Goal: Information Seeking & Learning: Learn about a topic

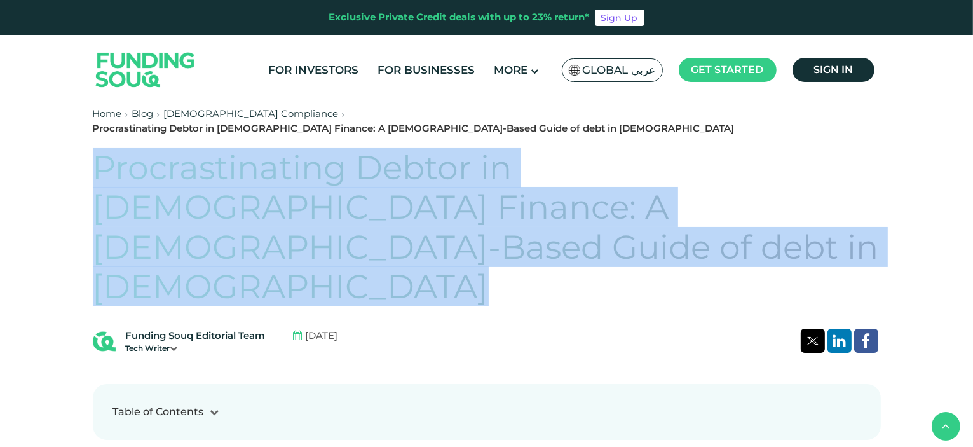
click at [147, 111] on link "Blog" at bounding box center [143, 113] width 22 height 12
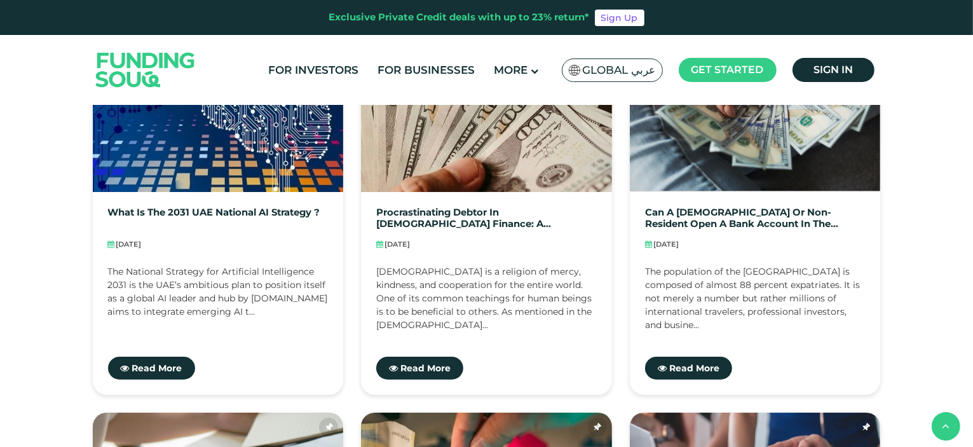
scroll to position [381, 0]
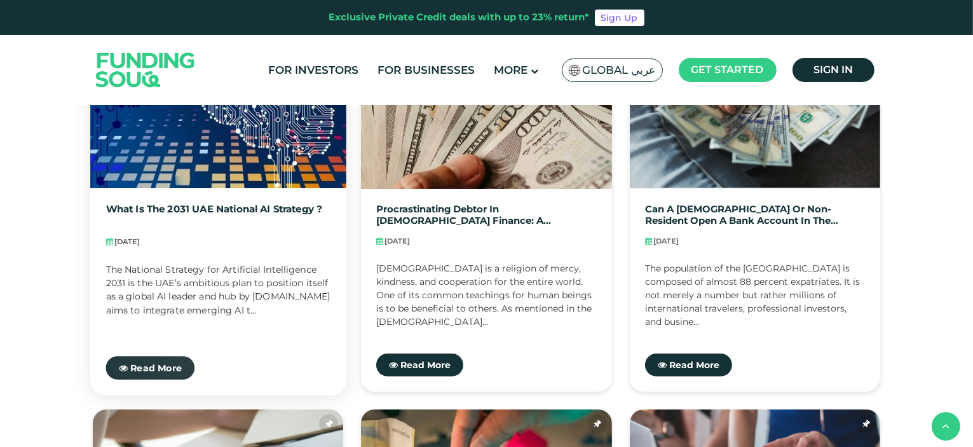
click at [153, 360] on link "Read More" at bounding box center [150, 368] width 89 height 24
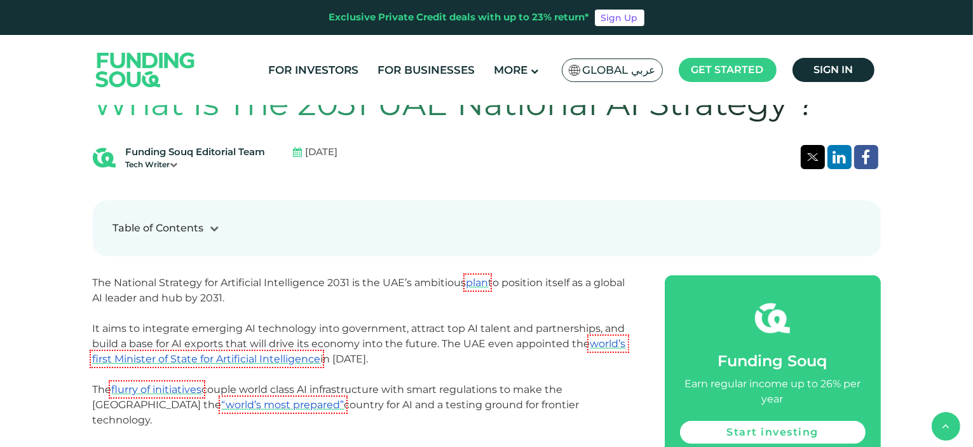
scroll to position [381, 0]
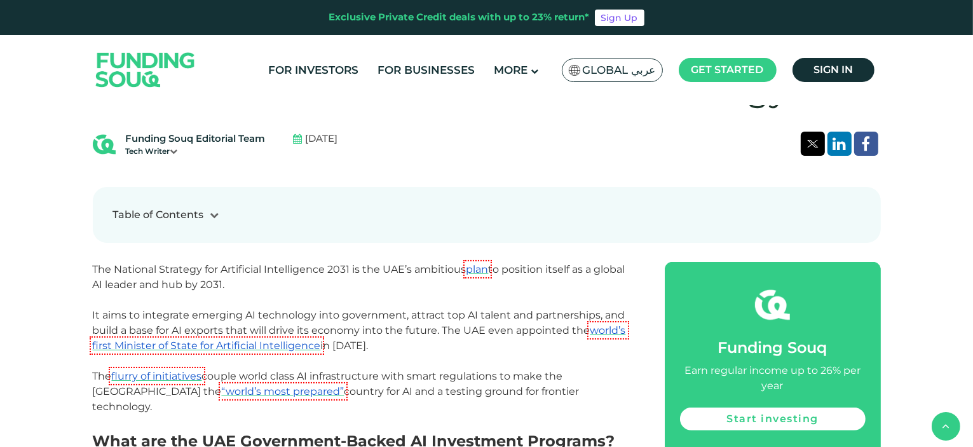
click at [215, 212] on icon at bounding box center [214, 214] width 9 height 9
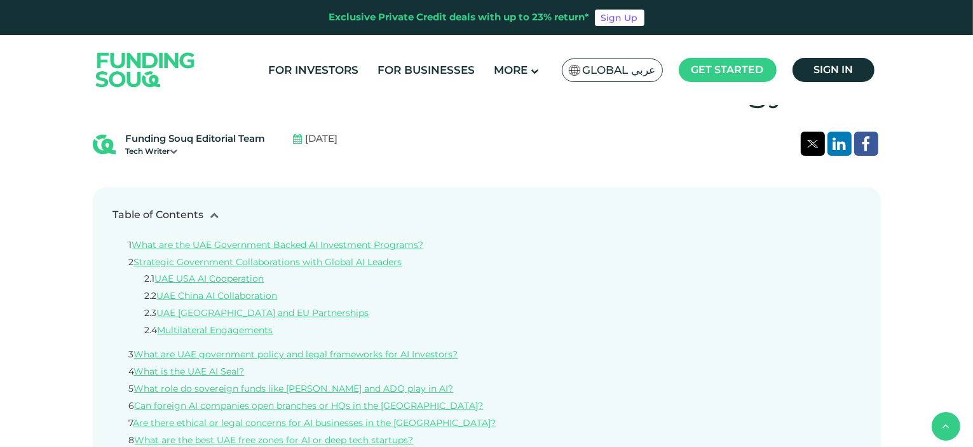
click at [211, 213] on icon at bounding box center [214, 214] width 9 height 9
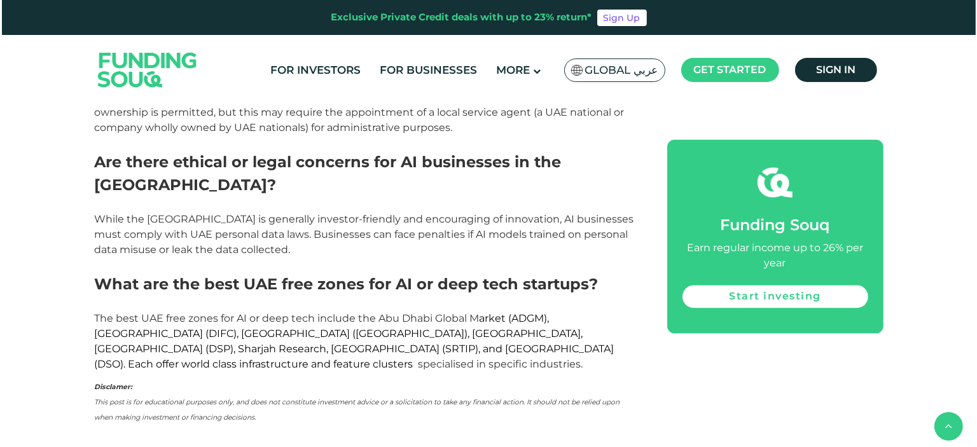
scroll to position [2543, 0]
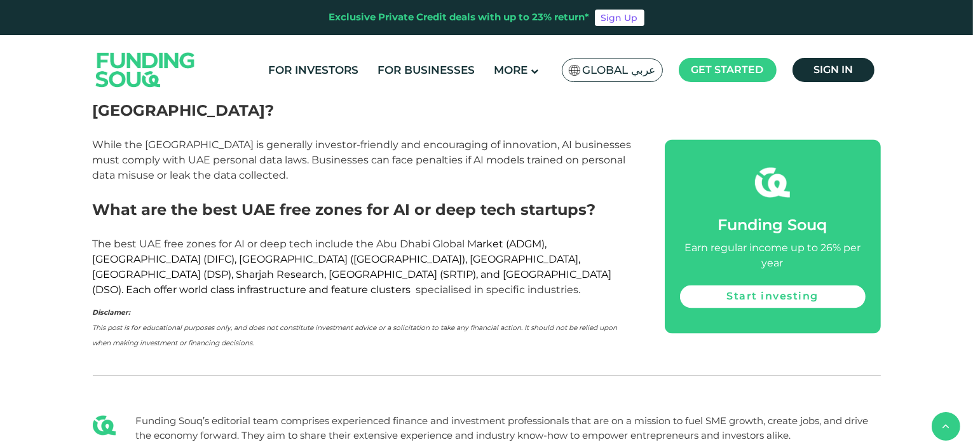
click at [617, 68] on span "Global عربي" at bounding box center [619, 70] width 73 height 15
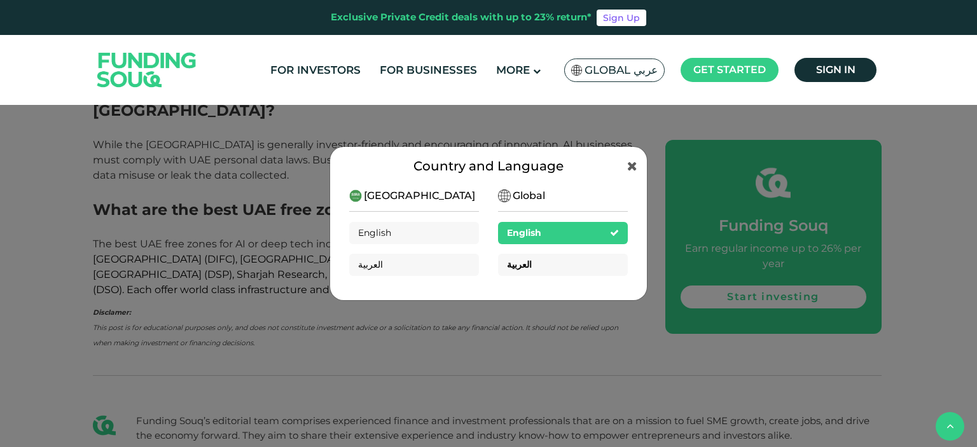
click at [535, 267] on div "العربية" at bounding box center [563, 265] width 130 height 22
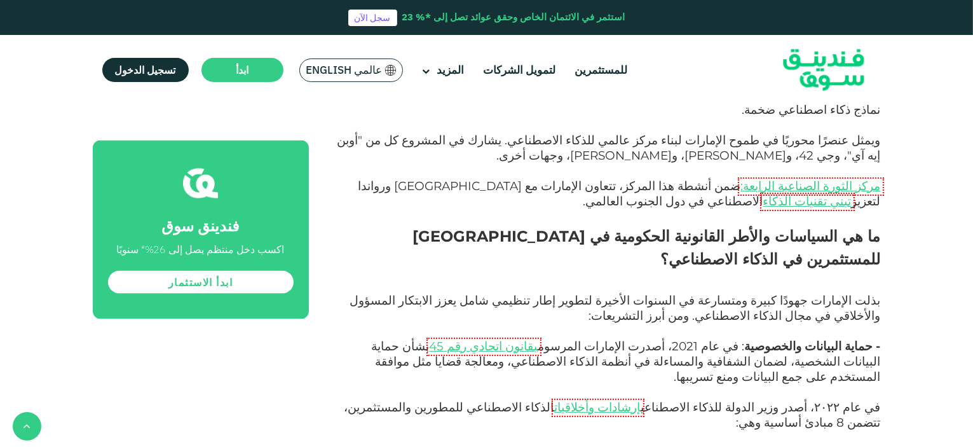
scroll to position [1462, 0]
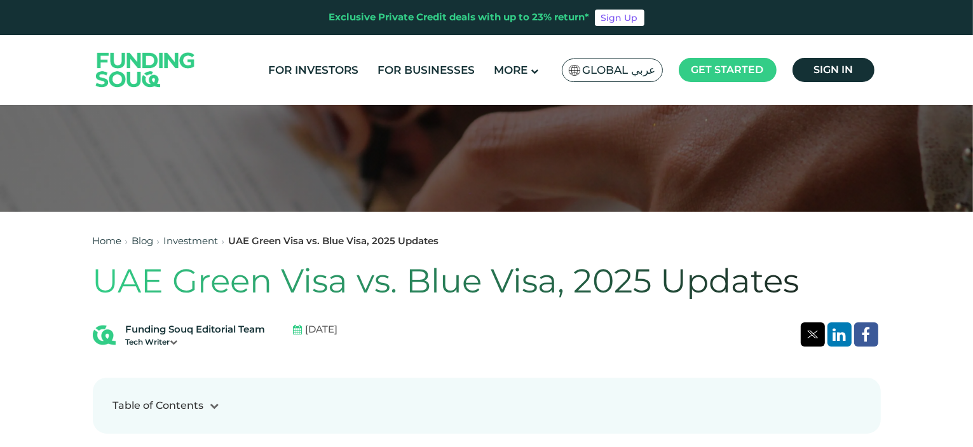
click at [491, 282] on h1 "UAE Green Visa vs. Blue Visa, 2025 Updates" at bounding box center [487, 280] width 788 height 39
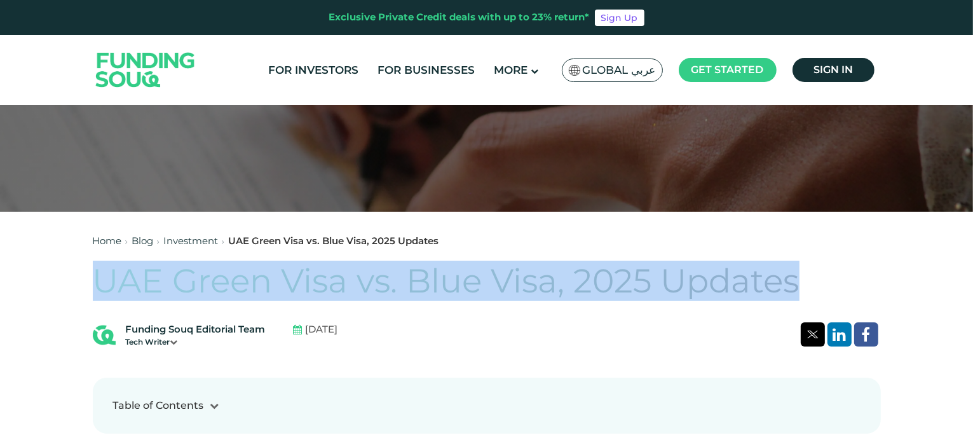
click at [491, 282] on h1 "UAE Green Visa vs. Blue Visa, 2025 Updates" at bounding box center [487, 280] width 788 height 39
copy div "UAE Green Visa vs. Blue Visa, 2025 Updates"
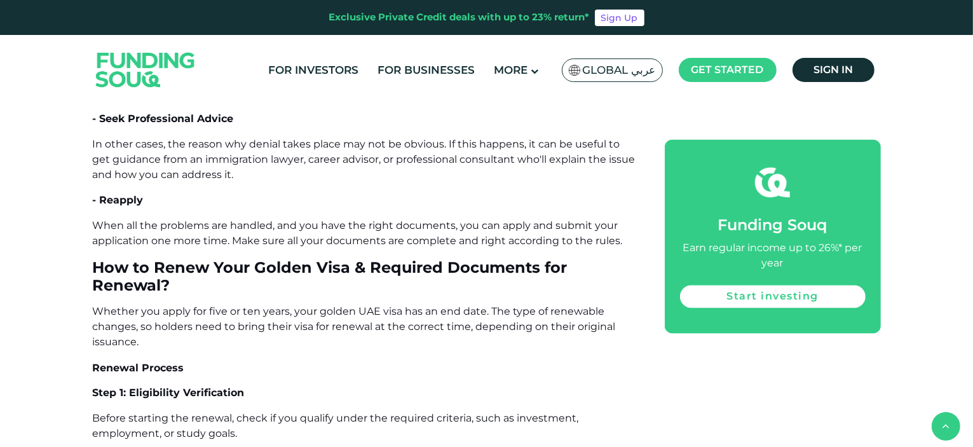
scroll to position [7565, 0]
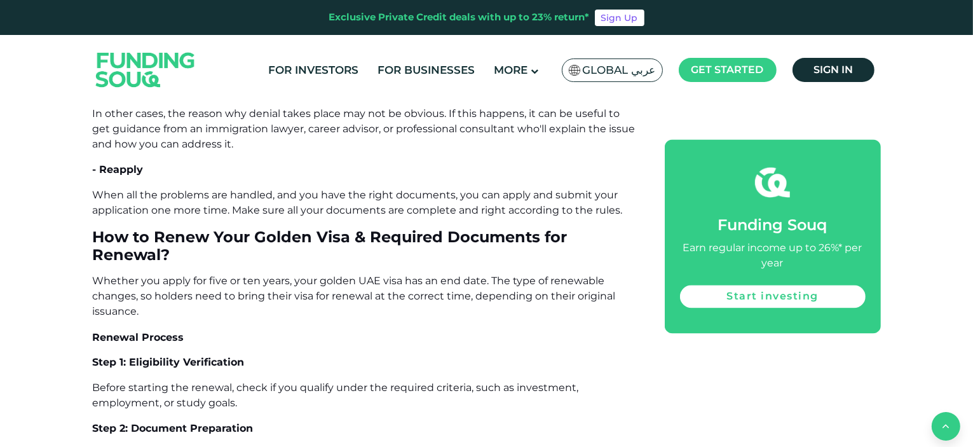
click at [943, 428] on icon "back" at bounding box center [947, 425] width 8 height 11
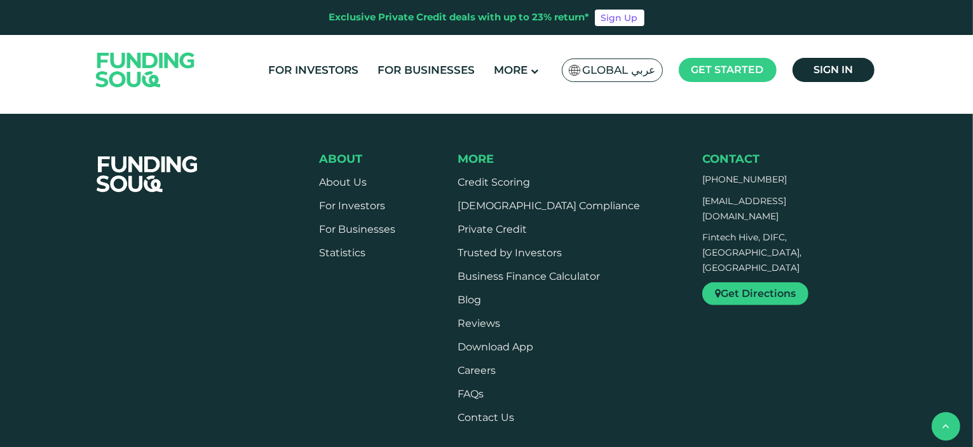
scroll to position [10461, 0]
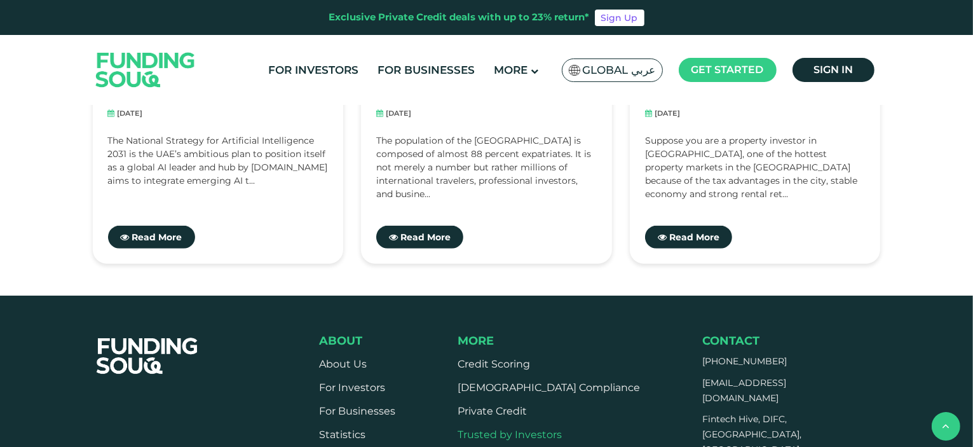
click at [552, 428] on link "Trusted by Investors" at bounding box center [510, 434] width 104 height 12
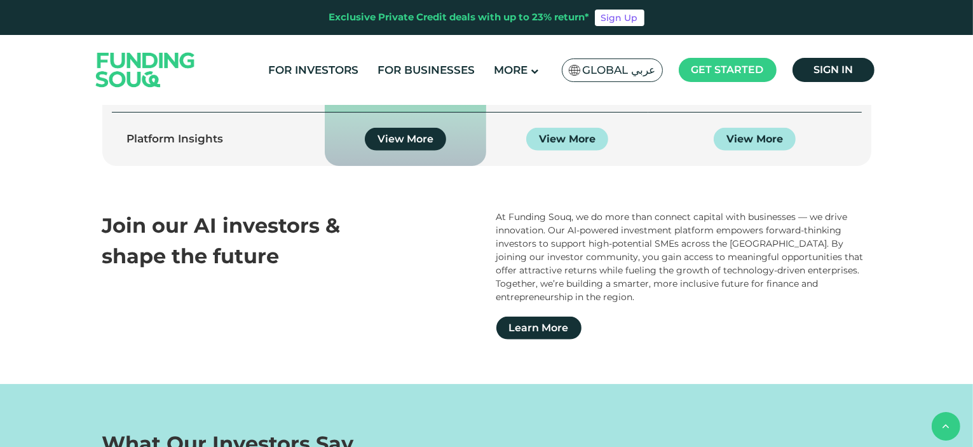
scroll to position [1272, 0]
click at [540, 317] on link "Learn More" at bounding box center [539, 328] width 85 height 23
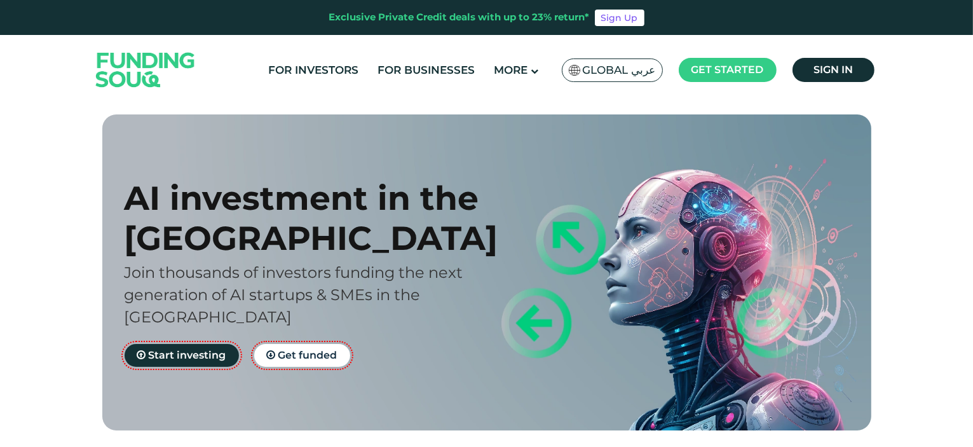
click at [620, 68] on span "Global عربي" at bounding box center [619, 70] width 73 height 15
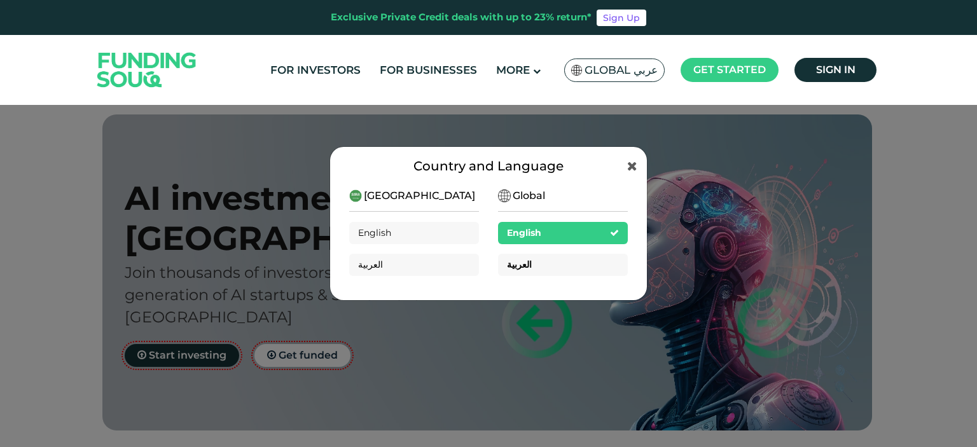
click at [544, 264] on div "العربية" at bounding box center [563, 265] width 130 height 22
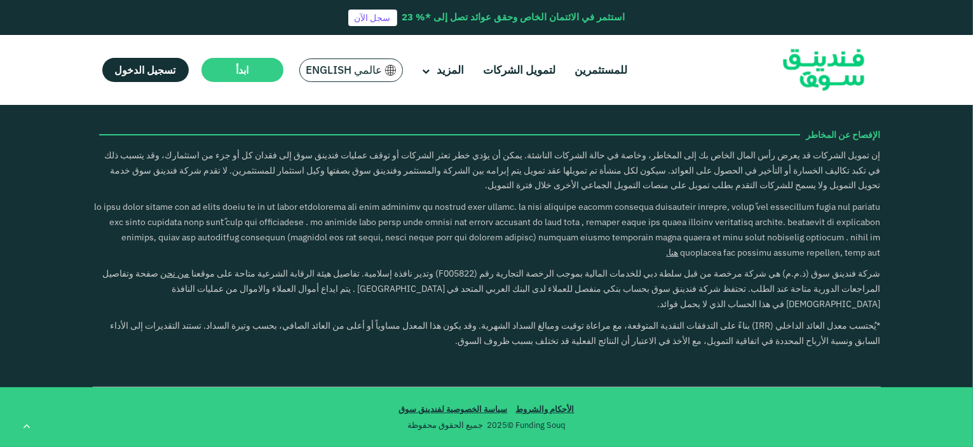
scroll to position [1717, 0]
